Goal: Find specific page/section: Find specific page/section

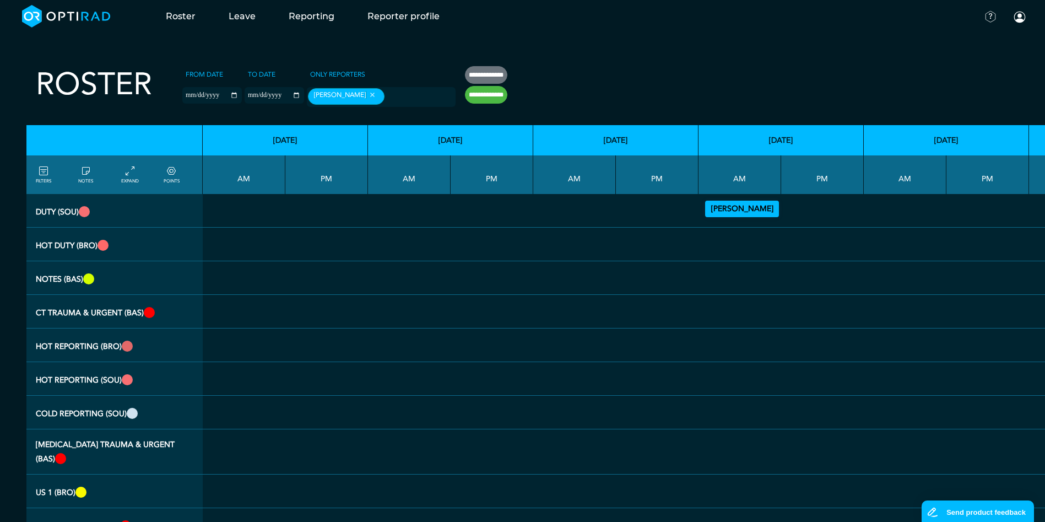
click at [734, 214] on div "[PERSON_NAME] Vetting (30 PF Points) 09:00 - 13:00" at bounding box center [742, 209] width 74 height 17
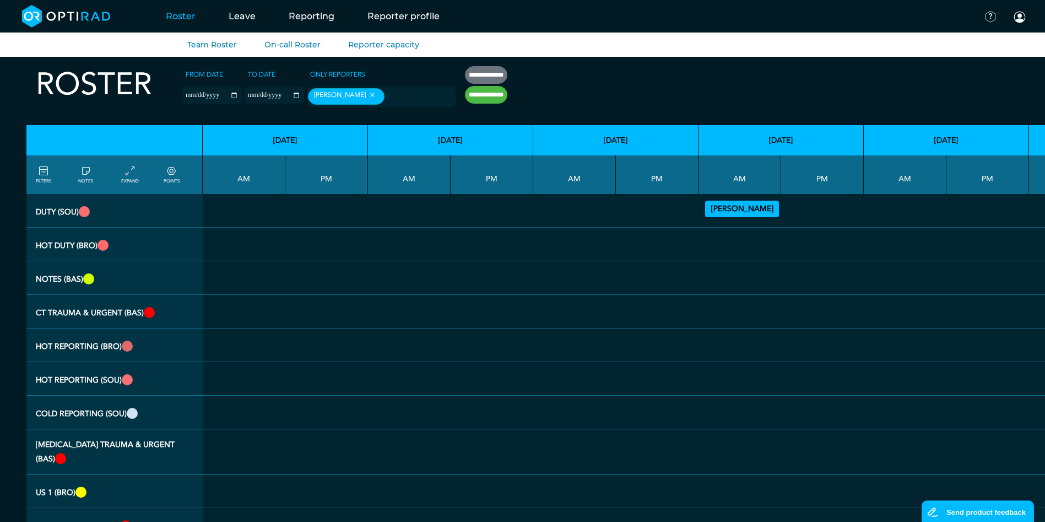
click at [185, 15] on link "Roster" at bounding box center [180, 16] width 63 height 44
click at [242, 15] on link "Leave" at bounding box center [242, 16] width 60 height 44
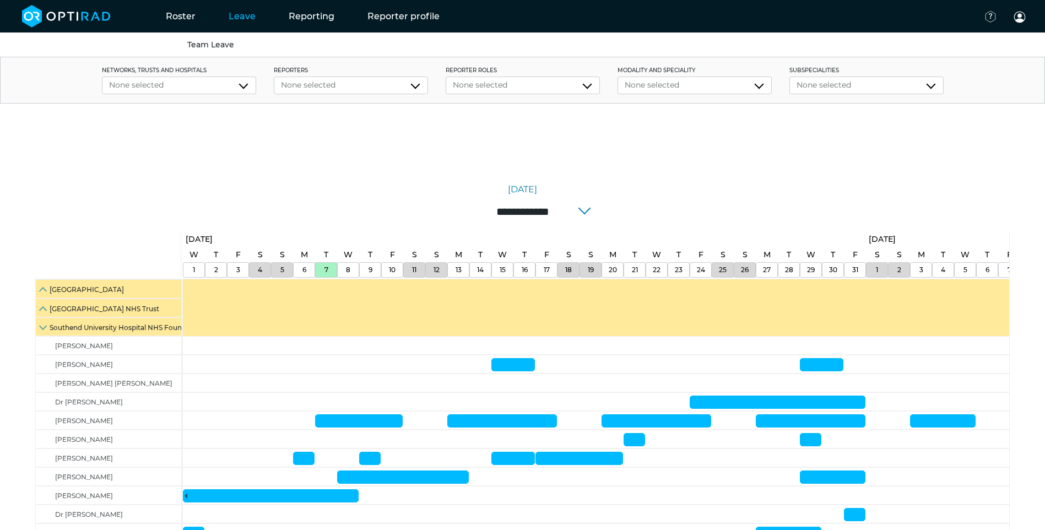
click at [315, 84] on div "None selected" at bounding box center [351, 85] width 140 height 12
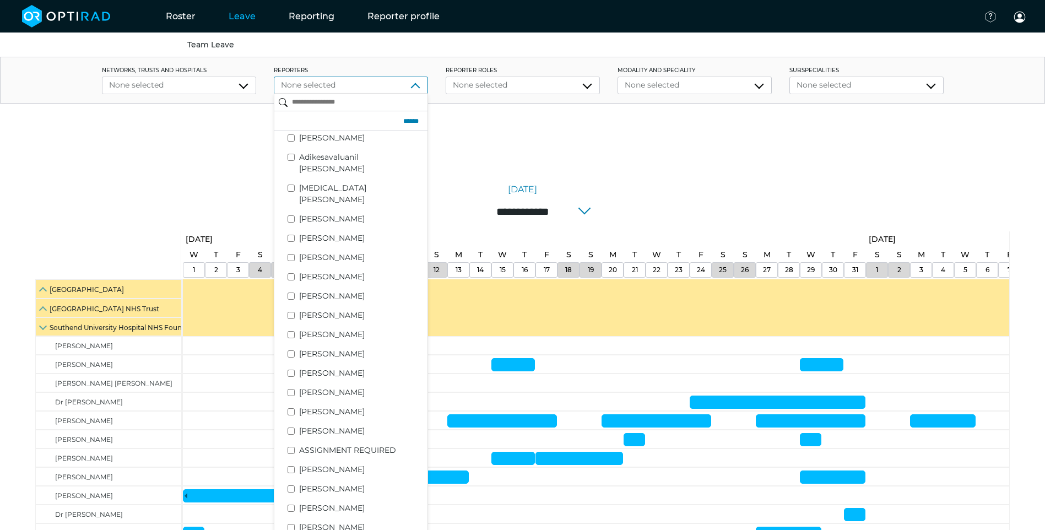
scroll to position [32, 0]
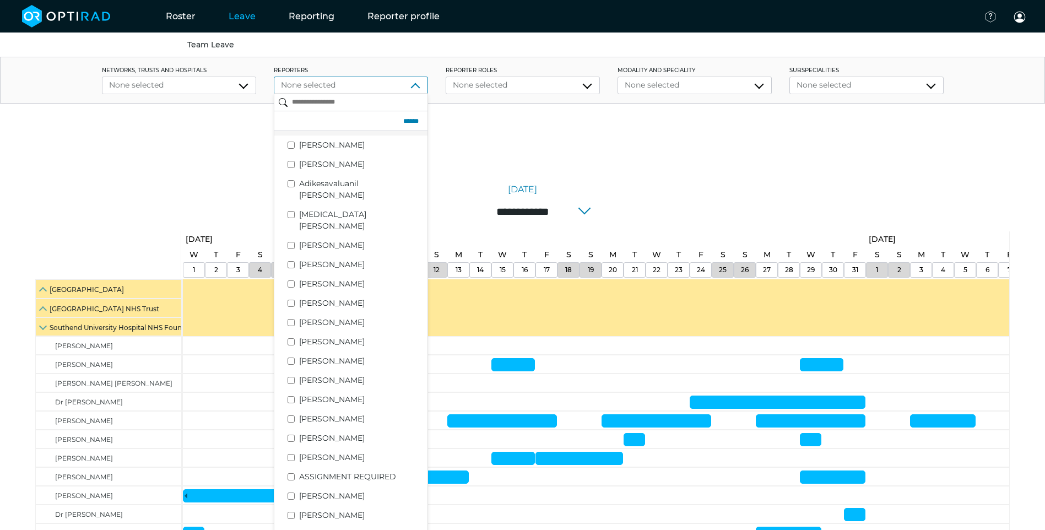
click at [540, 88] on div "None selected" at bounding box center [523, 85] width 140 height 12
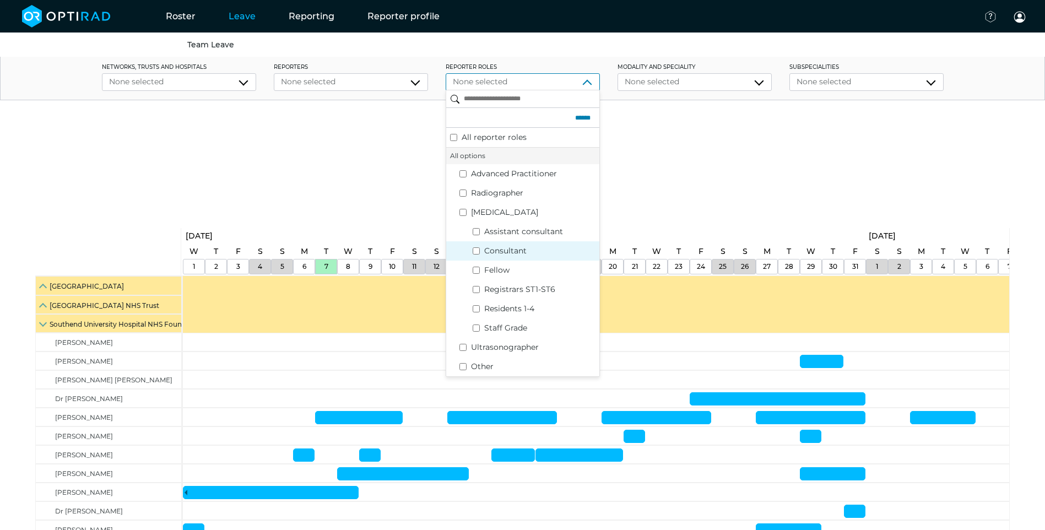
scroll to position [0, 0]
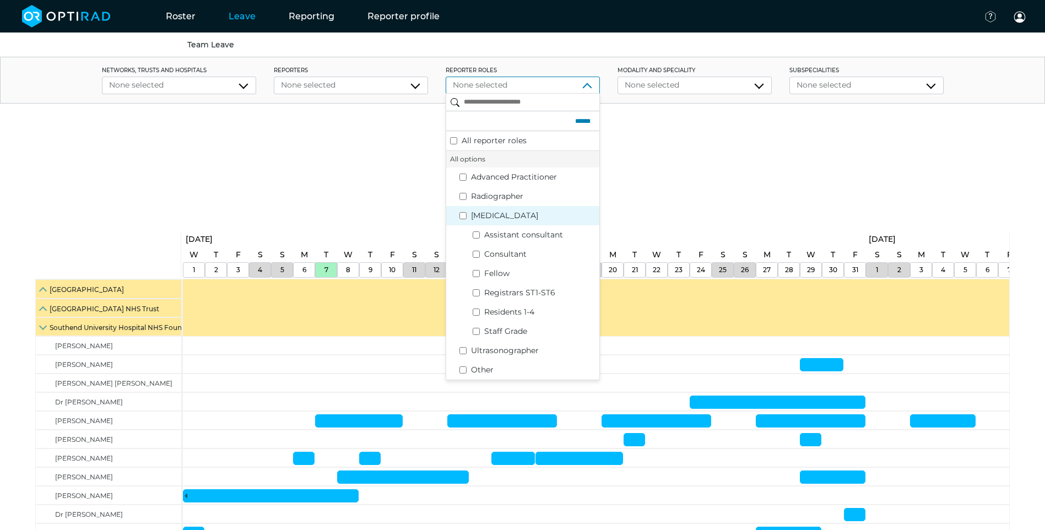
click at [532, 210] on label "[MEDICAL_DATA]" at bounding box center [533, 216] width 125 height 12
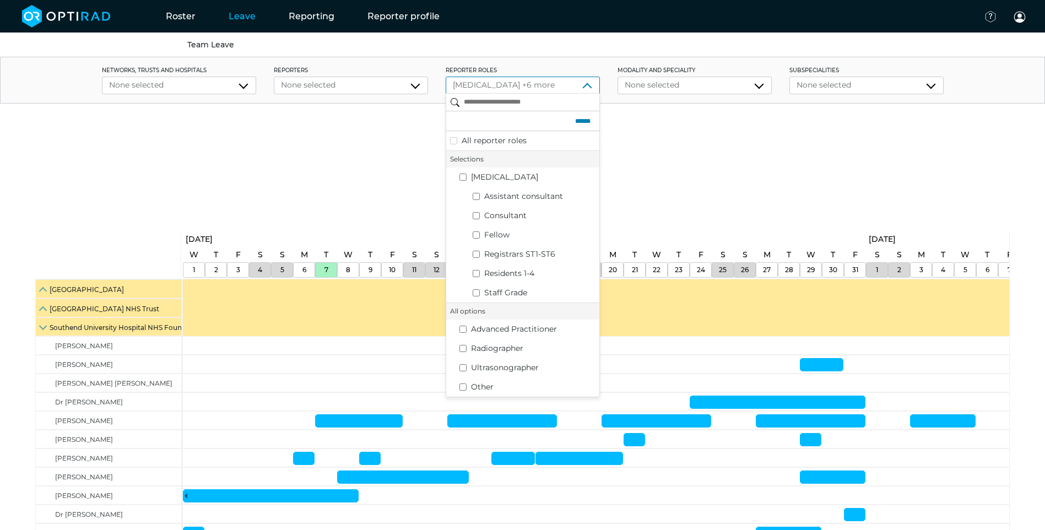
click at [719, 184] on div "[DATE]" at bounding box center [522, 189] width 975 height 13
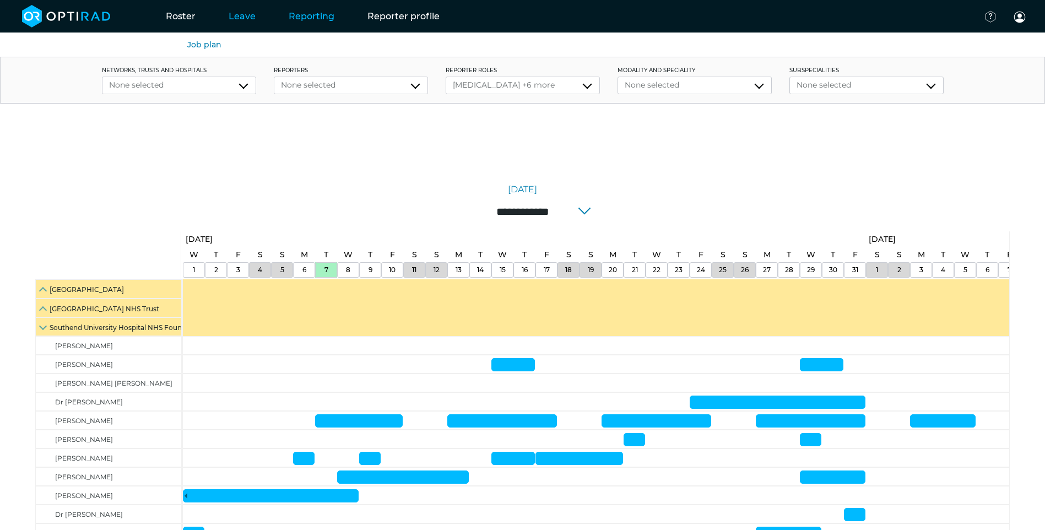
click at [292, 21] on link "Reporting" at bounding box center [311, 16] width 79 height 44
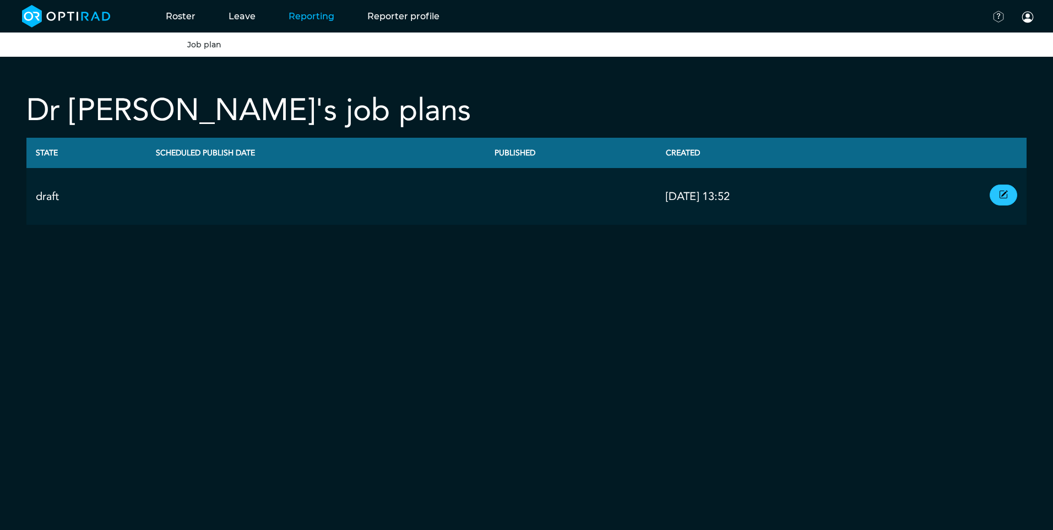
click at [1013, 191] on link at bounding box center [1004, 195] width 28 height 21
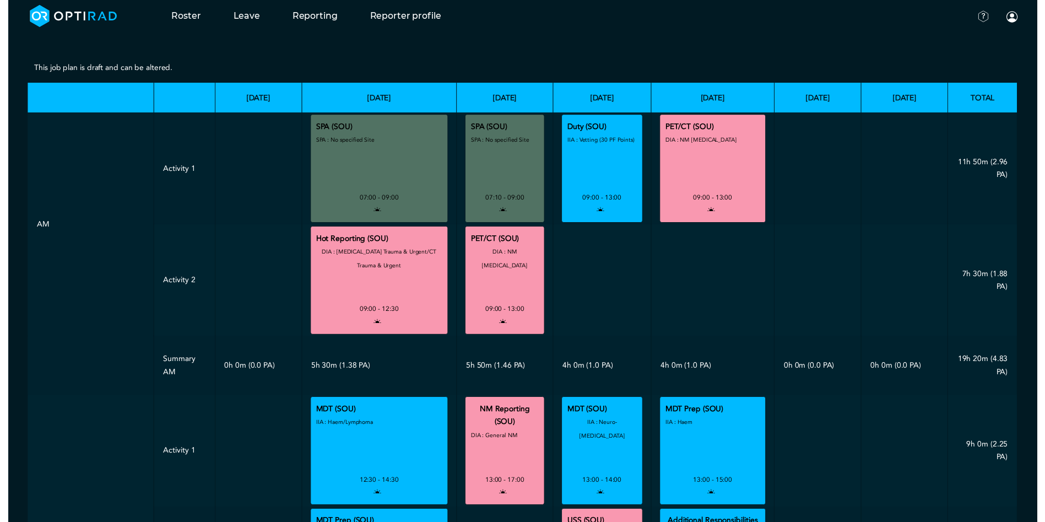
scroll to position [55, 0]
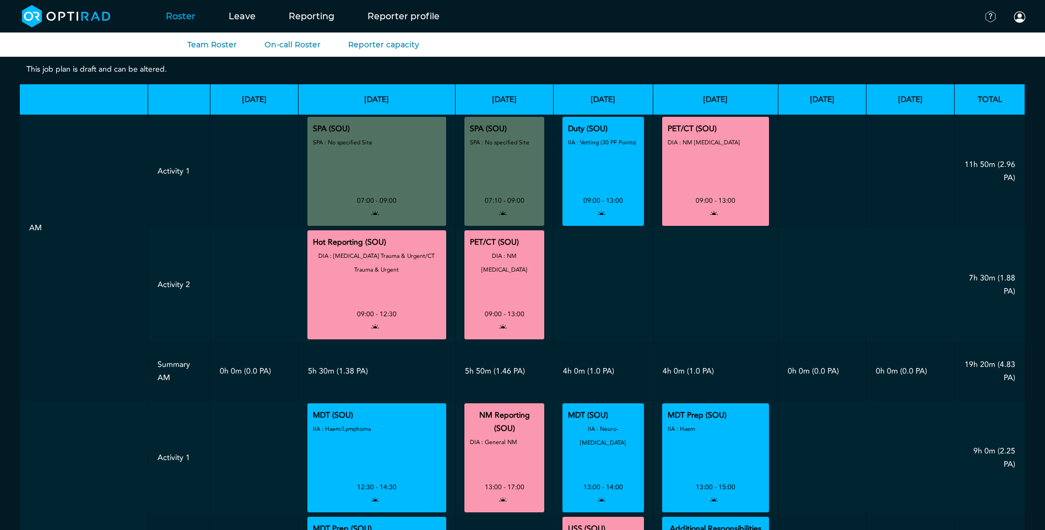
click at [181, 11] on link "Roster" at bounding box center [180, 16] width 63 height 44
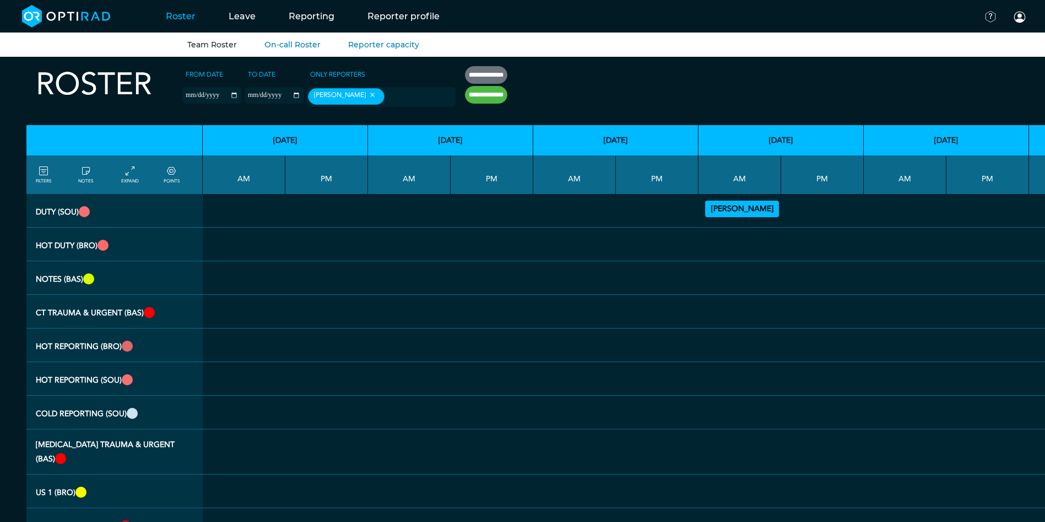
click at [44, 177] on icon at bounding box center [43, 171] width 9 height 12
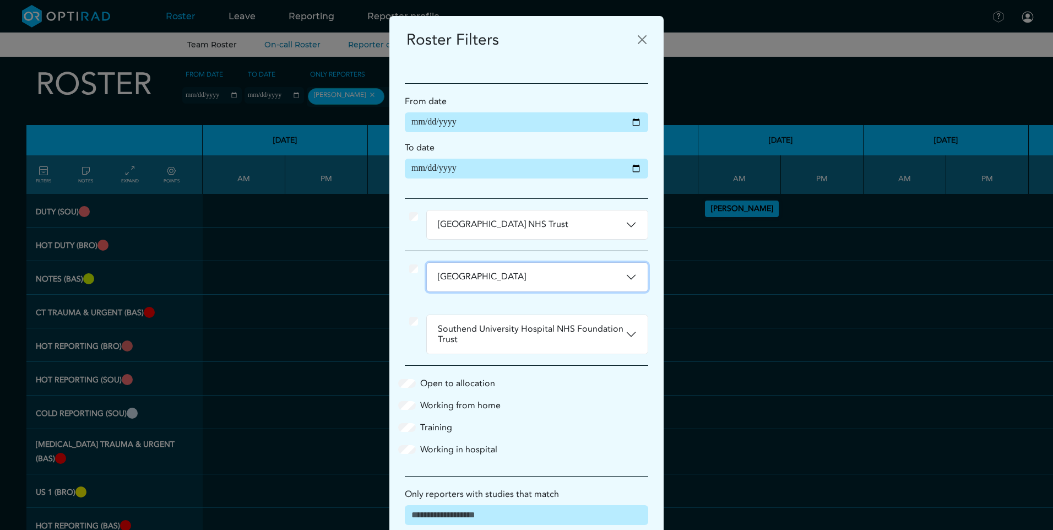
click at [631, 282] on button "[GEOGRAPHIC_DATA]" at bounding box center [537, 277] width 221 height 29
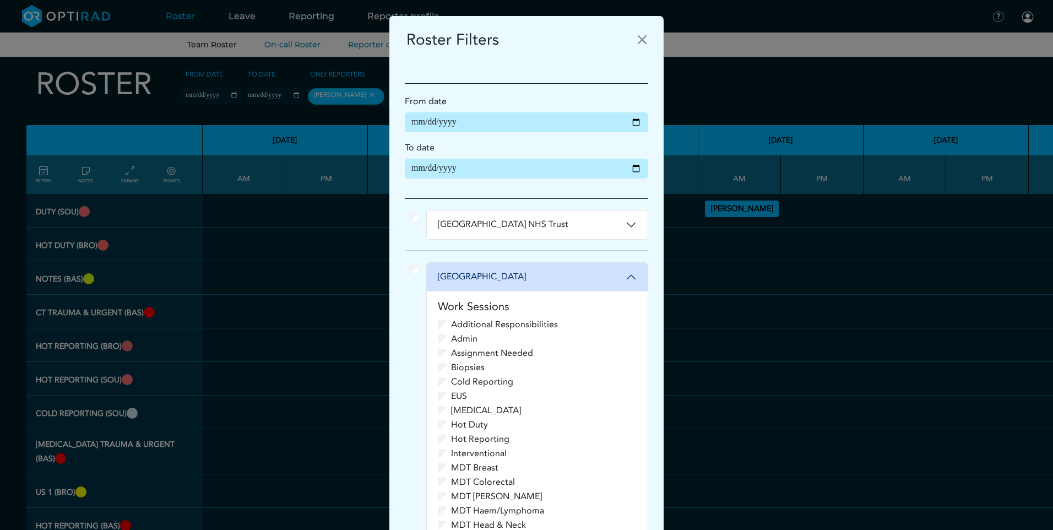
click at [566, 280] on button "[GEOGRAPHIC_DATA]" at bounding box center [537, 277] width 221 height 29
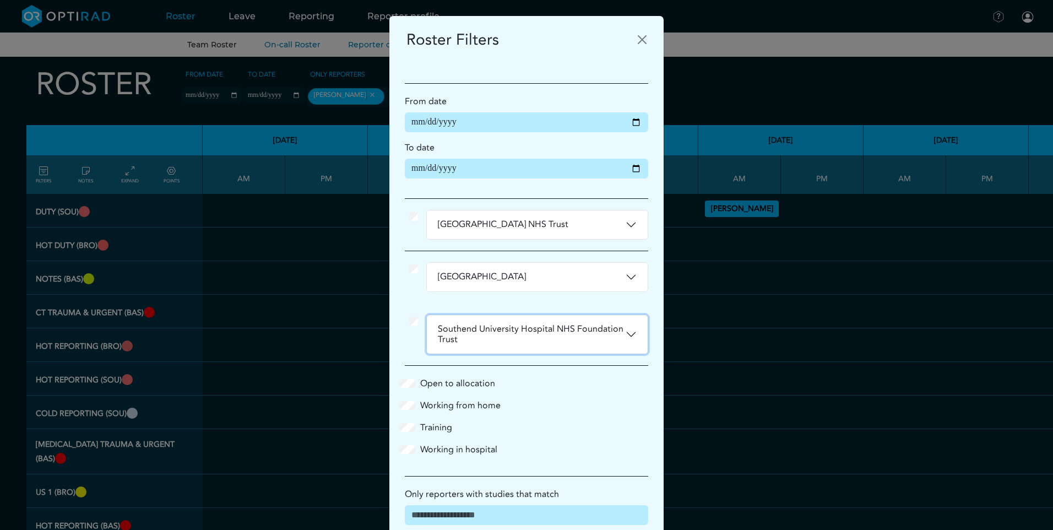
click at [580, 336] on button "Southend University Hospital NHS Foundation Trust" at bounding box center [537, 334] width 221 height 39
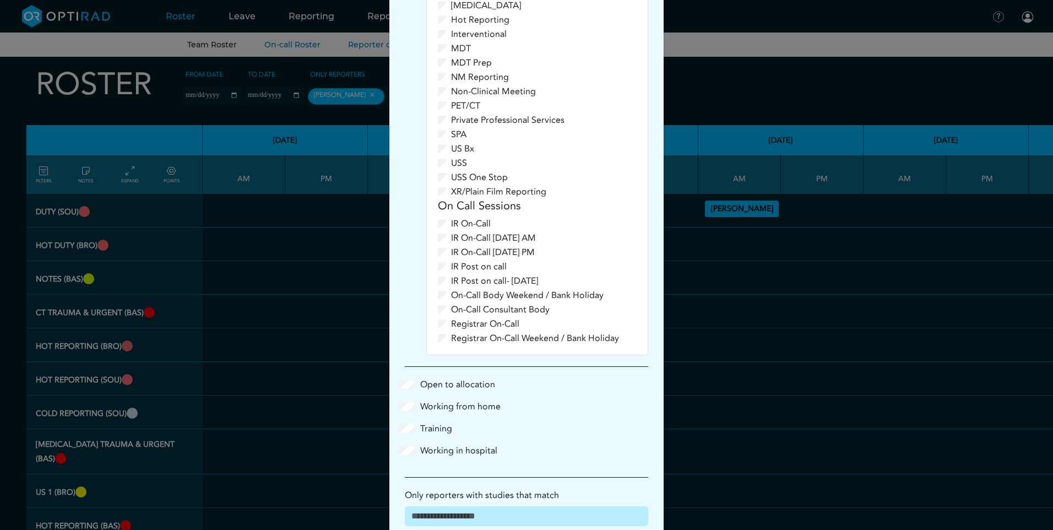
scroll to position [676, 0]
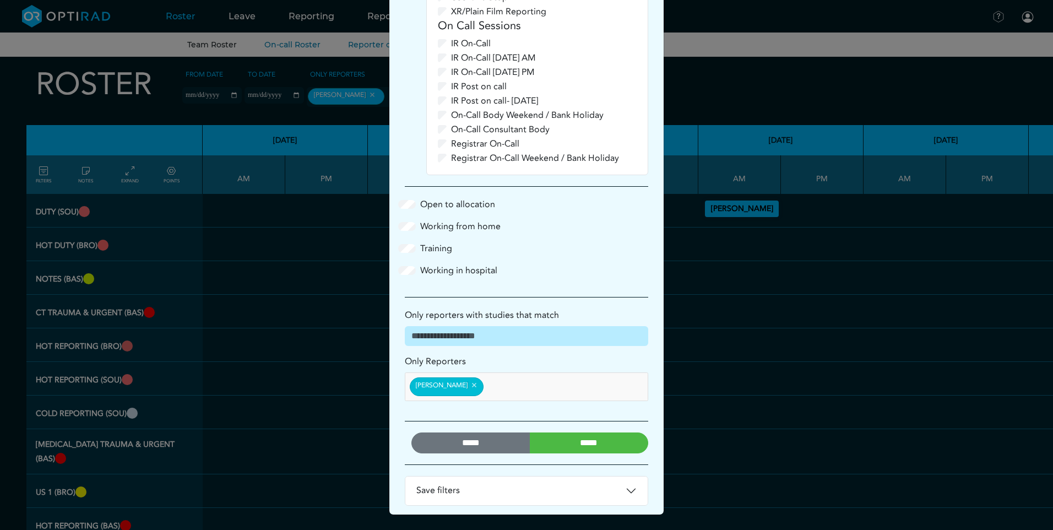
click at [563, 445] on input "*****" at bounding box center [589, 442] width 119 height 21
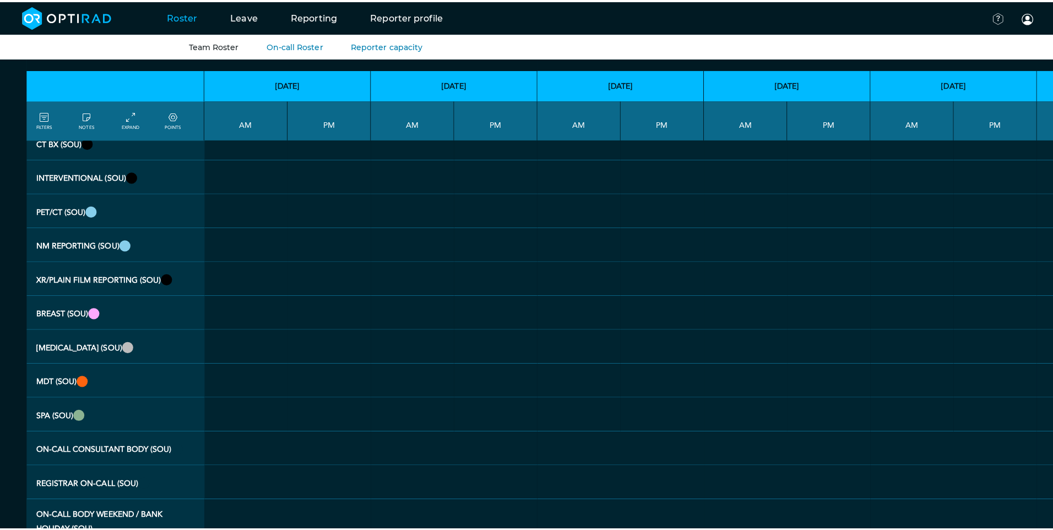
scroll to position [0, 0]
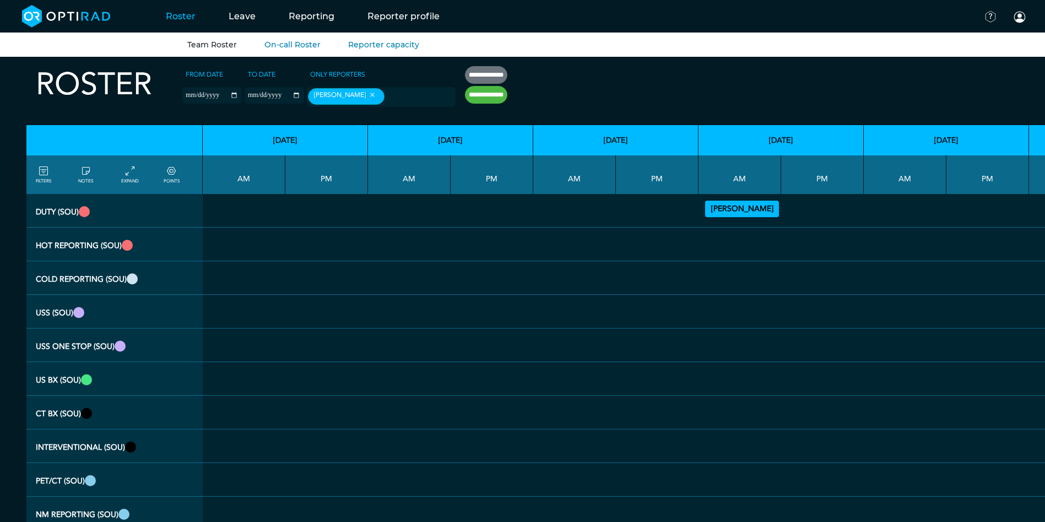
click at [37, 185] on link "FILTERS" at bounding box center [43, 175] width 15 height 20
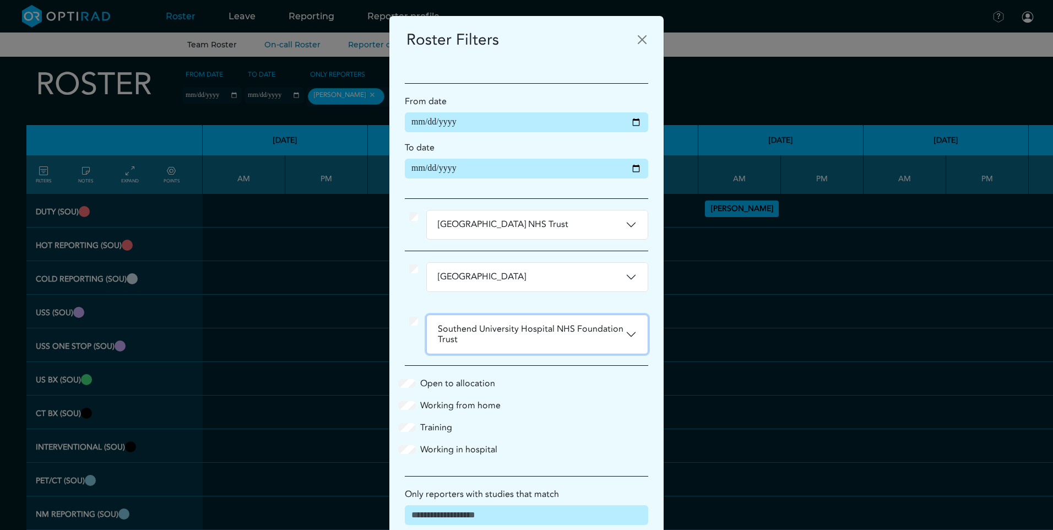
click at [629, 341] on button "Southend University Hospital NHS Foundation Trust" at bounding box center [537, 334] width 221 height 39
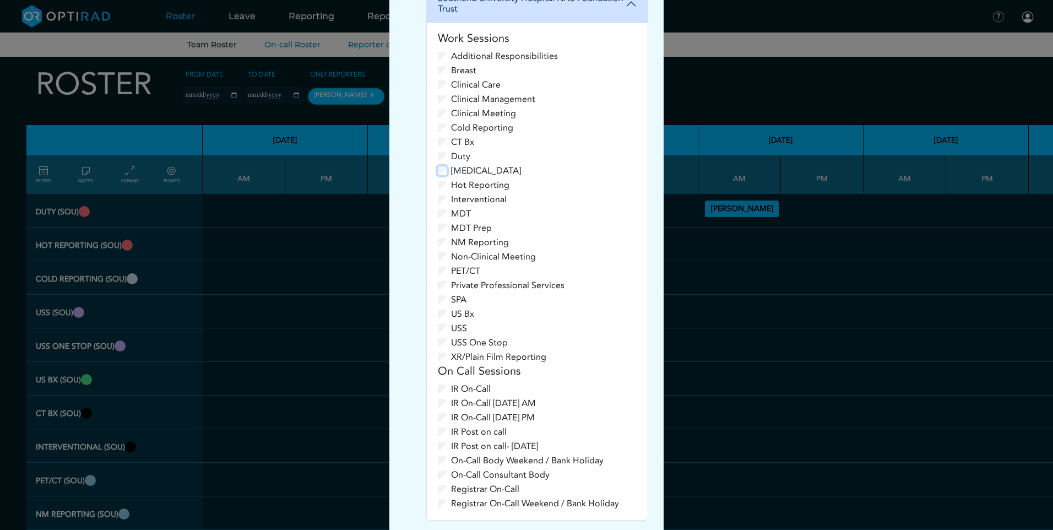
scroll to position [386, 0]
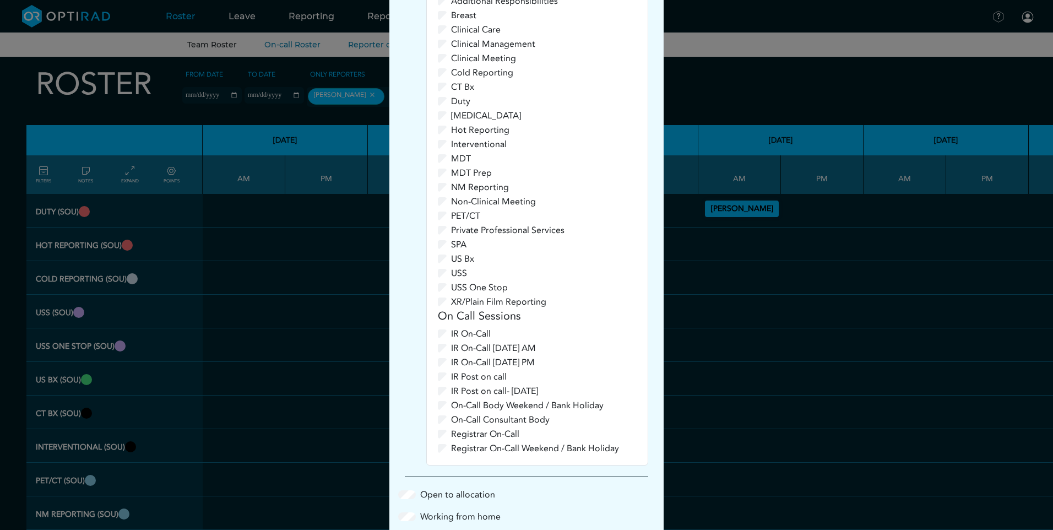
click at [439, 396] on div "IR Post on call- [DATE]" at bounding box center [537, 391] width 199 height 13
click at [436, 413] on div "Work Sessions Additional Responsibilities Breast Clinical Care Clinical Managem…" at bounding box center [537, 216] width 221 height 497
click at [438, 410] on div "On-Call Body Weekend / Bank Holiday" at bounding box center [537, 405] width 199 height 13
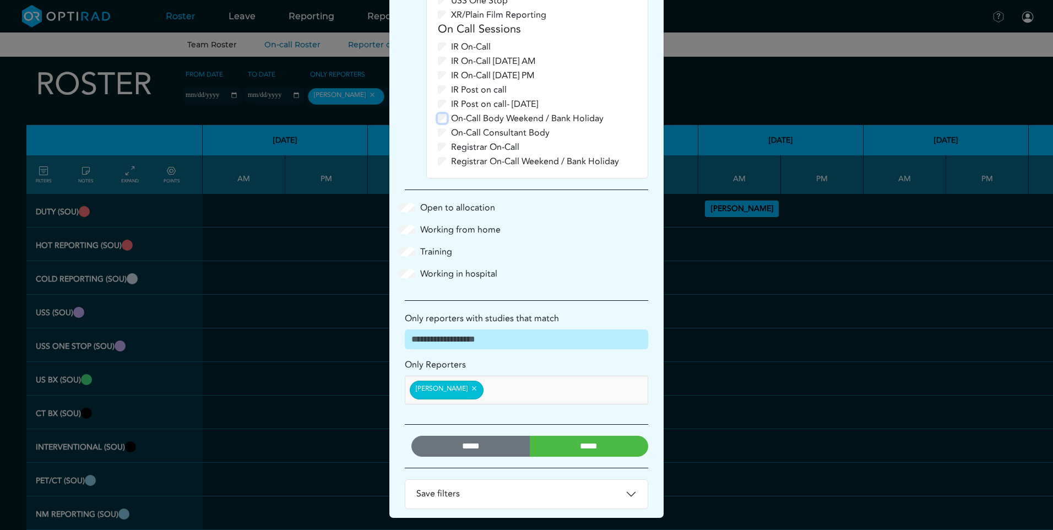
scroll to position [676, 0]
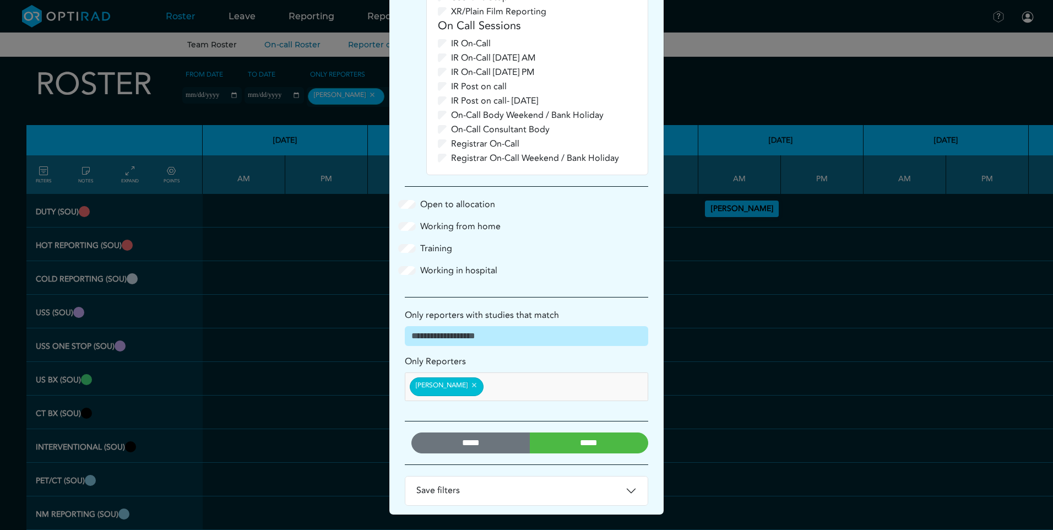
click at [580, 433] on input "*****" at bounding box center [589, 442] width 119 height 21
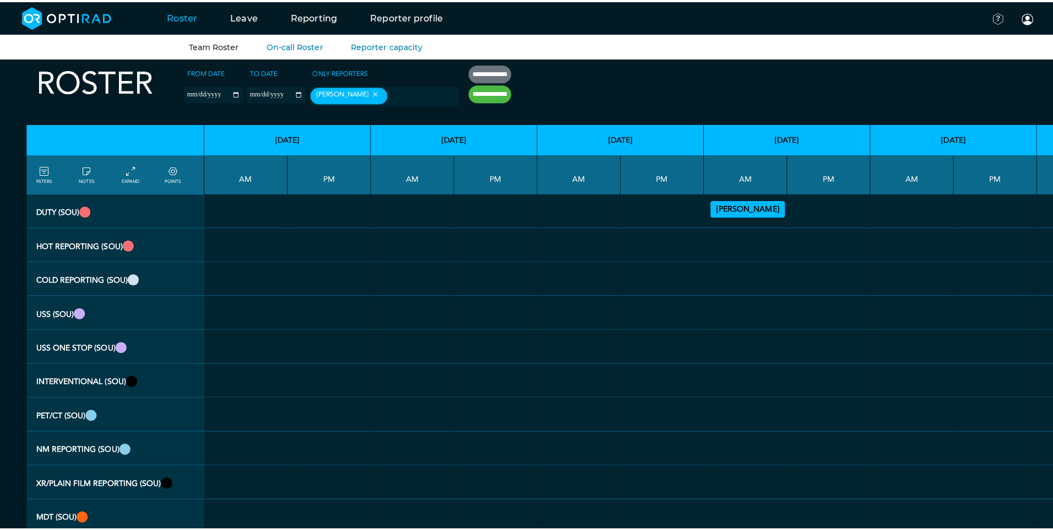
scroll to position [0, 0]
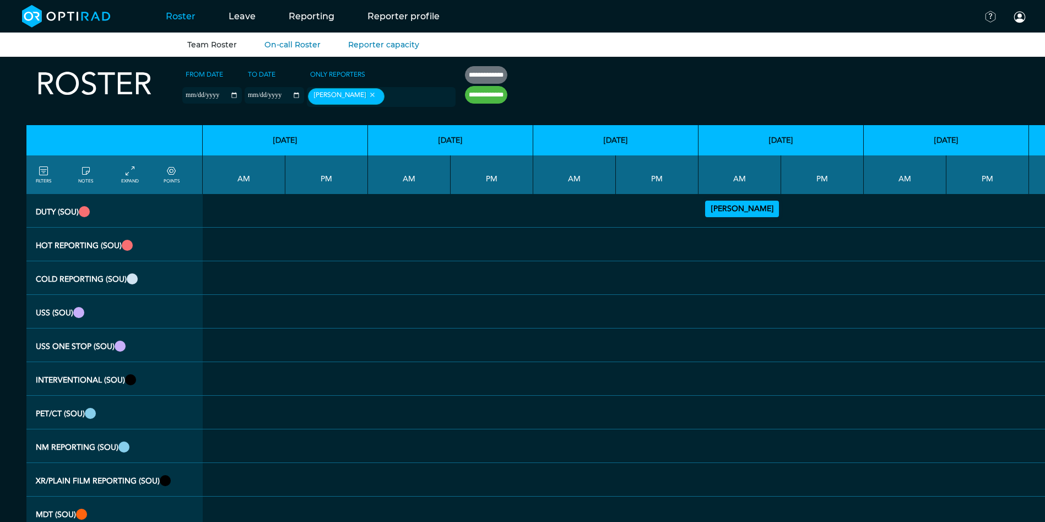
click at [44, 177] on icon at bounding box center [43, 171] width 9 height 12
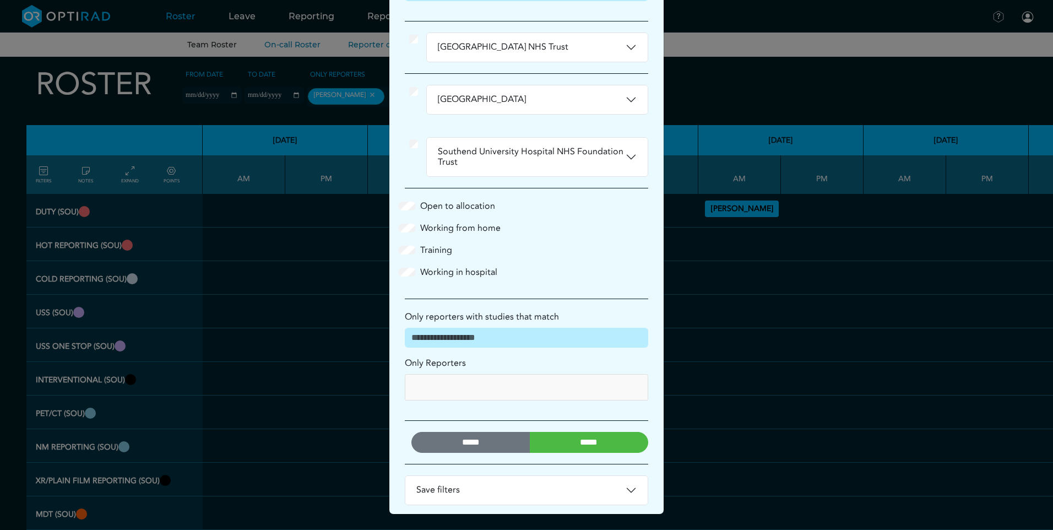
scroll to position [177, 0]
click at [562, 443] on input "*****" at bounding box center [589, 442] width 119 height 21
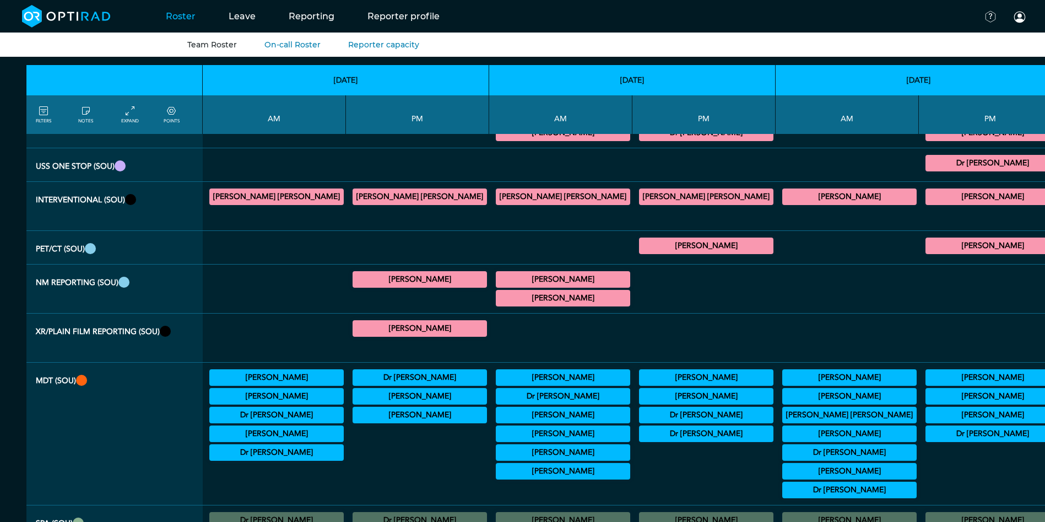
scroll to position [386, 0]
